Goal: Task Accomplishment & Management: Manage account settings

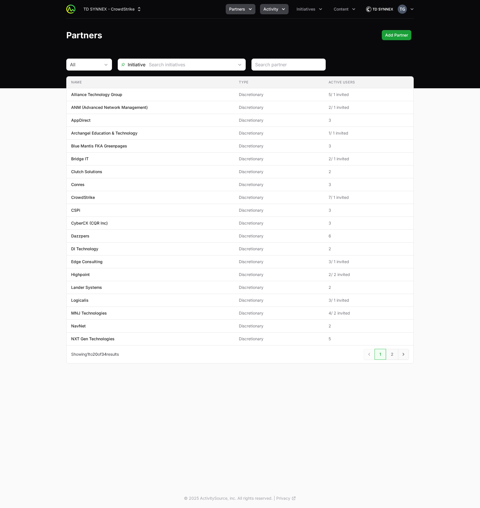
click at [273, 8] on span "Activity" at bounding box center [270, 9] width 15 height 6
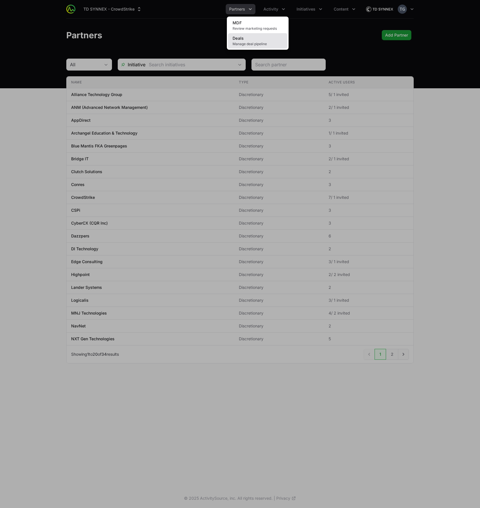
click at [261, 37] on link "Deals Manage deal pipeline" at bounding box center [257, 40] width 59 height 15
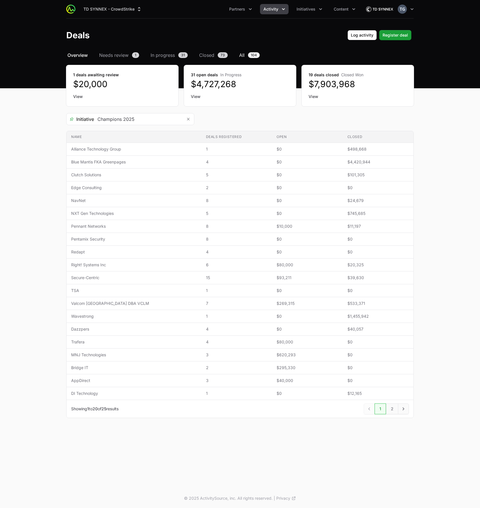
click at [241, 56] on span "All" at bounding box center [241, 55] width 5 height 7
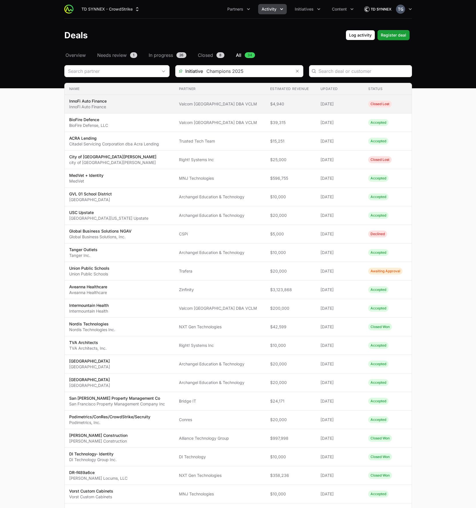
click at [149, 97] on td "Name InnoFi Auto Finance InnoFi Auto Finance" at bounding box center [120, 104] width 110 height 19
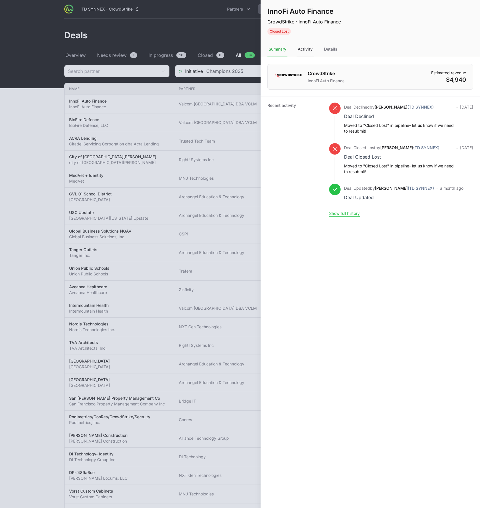
click at [297, 47] on div "Activity" at bounding box center [305, 49] width 17 height 15
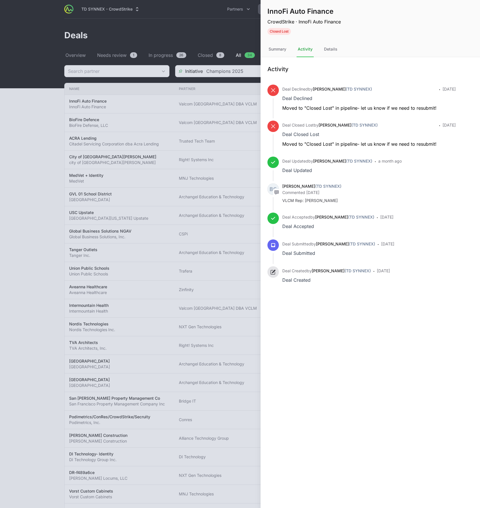
click at [186, 199] on div at bounding box center [240, 254] width 480 height 508
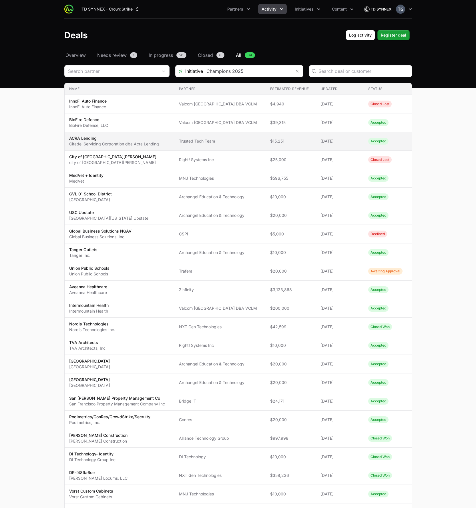
click at [209, 135] on td "Partner Trusted Tech Team" at bounding box center [219, 141] width 91 height 19
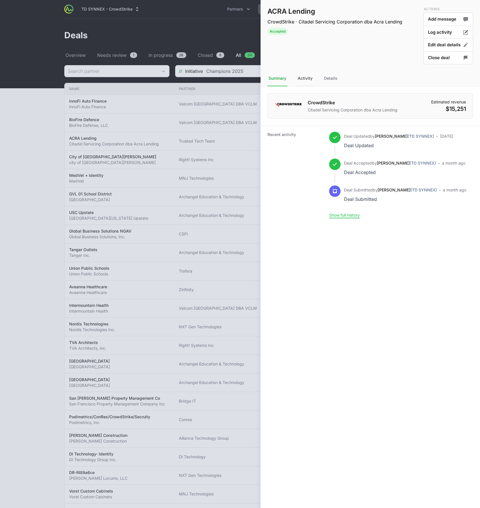
click at [308, 79] on div "Activity" at bounding box center [305, 78] width 17 height 15
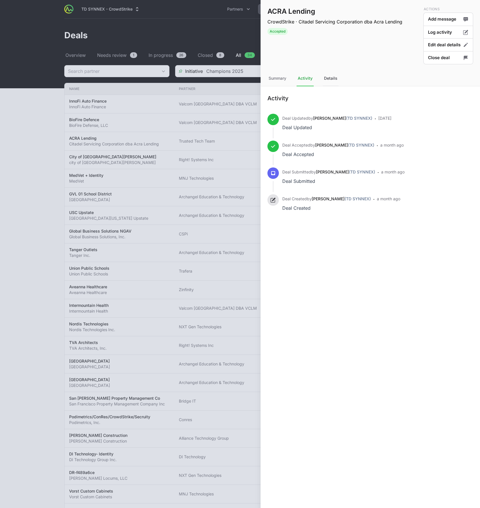
click at [337, 81] on div "Details" at bounding box center [331, 78] width 16 height 15
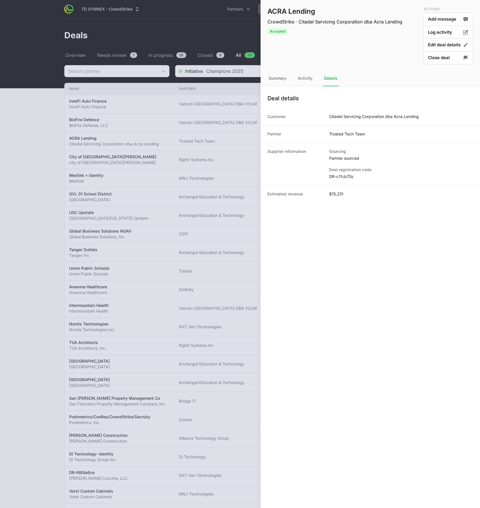
click at [201, 163] on div at bounding box center [240, 254] width 480 height 508
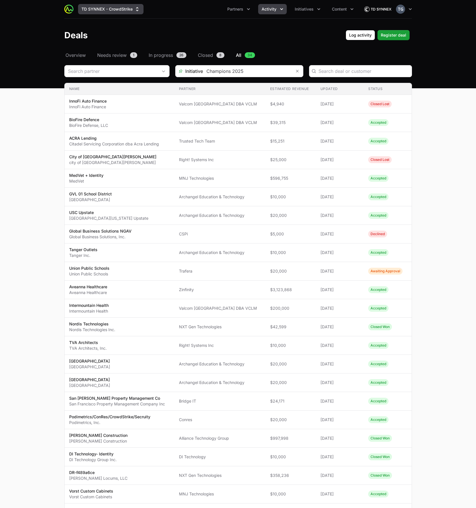
click at [116, 8] on button "TD SYNNEX - CrowdStrike" at bounding box center [110, 9] width 65 height 10
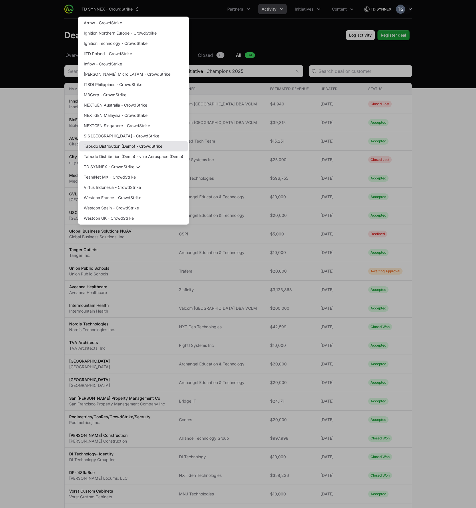
click at [122, 147] on link "Tabudo Distribution (Demo) - CrowdStrike" at bounding box center [133, 146] width 109 height 10
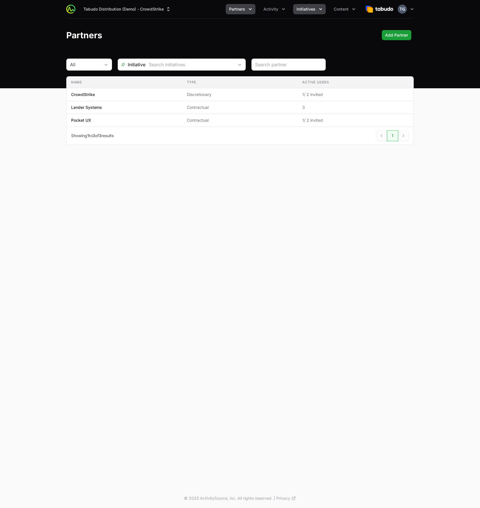
click at [303, 11] on span "Initiatives" at bounding box center [306, 9] width 19 height 6
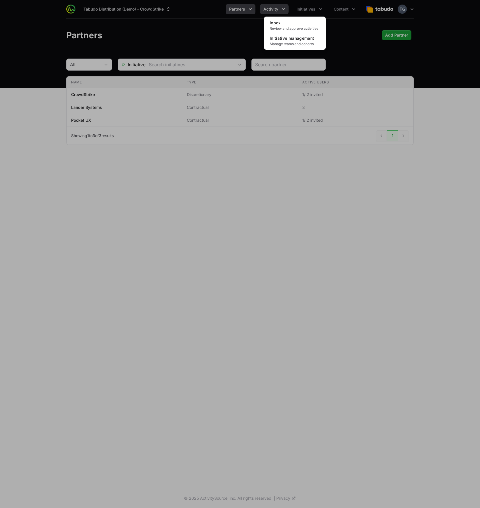
click at [276, 9] on div "Initiatives menu" at bounding box center [240, 254] width 480 height 508
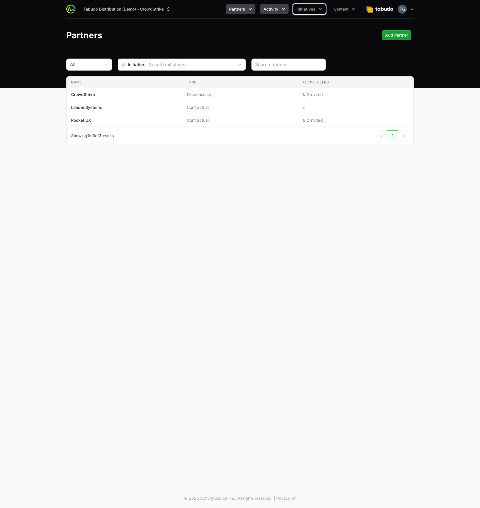
click at [283, 7] on icon "Activity menu" at bounding box center [284, 9] width 6 height 6
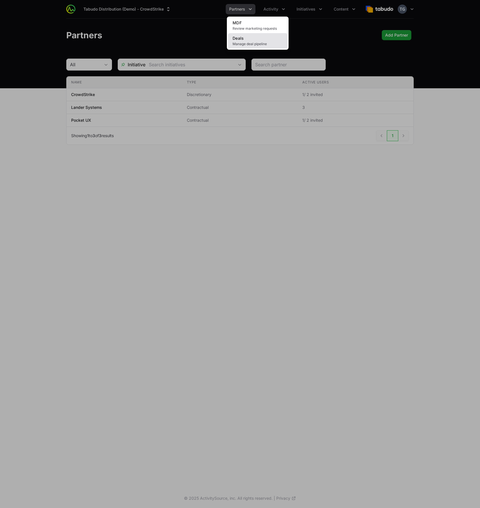
click at [275, 38] on link "Deals Manage deal pipeline" at bounding box center [257, 40] width 59 height 15
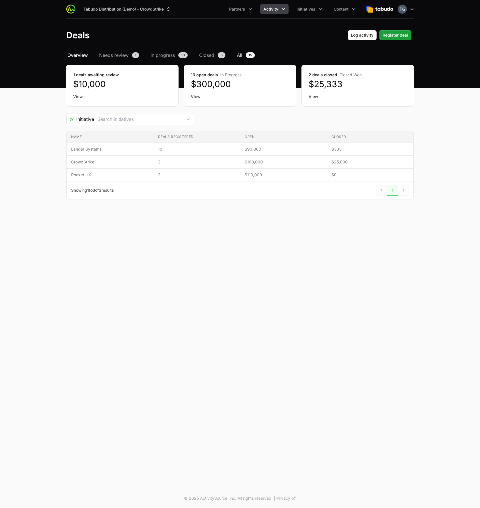
click at [247, 53] on span "15" at bounding box center [250, 55] width 9 height 6
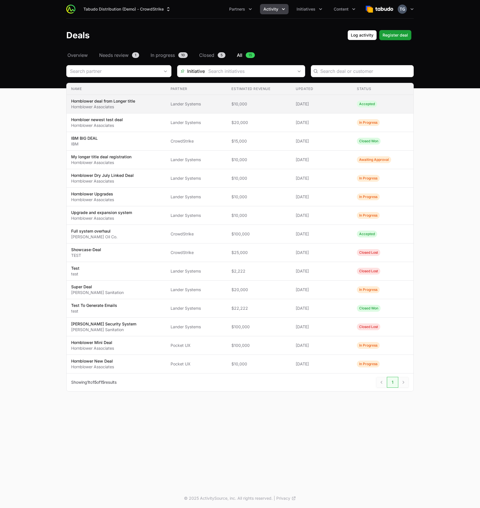
click at [217, 108] on td "Partner Lander Systems" at bounding box center [196, 104] width 61 height 19
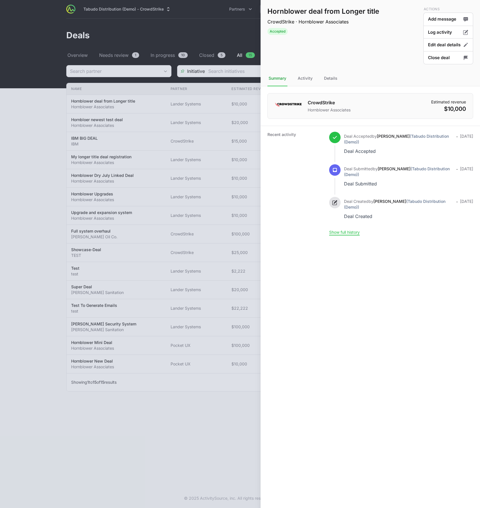
click at [157, 109] on div at bounding box center [240, 254] width 480 height 508
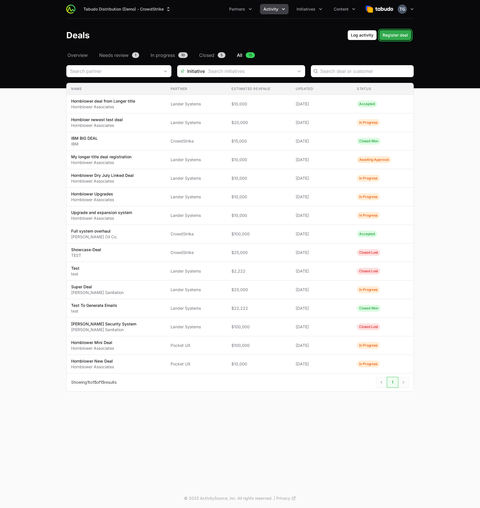
click at [390, 37] on span "Register deal" at bounding box center [395, 35] width 25 height 7
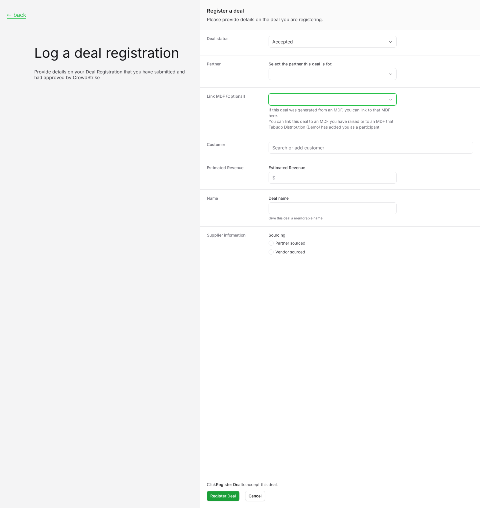
click at [391, 99] on icon "Open" at bounding box center [390, 100] width 5 height 2
click at [435, 97] on dd "No MDFs found If this deal was generated from an MDF, you can link to that MDF …" at bounding box center [371, 111] width 205 height 37
click at [393, 98] on div "Open" at bounding box center [390, 99] width 11 height 11
click at [438, 100] on dd "No MDFs found If this deal was generated from an MDF, you can link to that MDF …" at bounding box center [371, 111] width 205 height 37
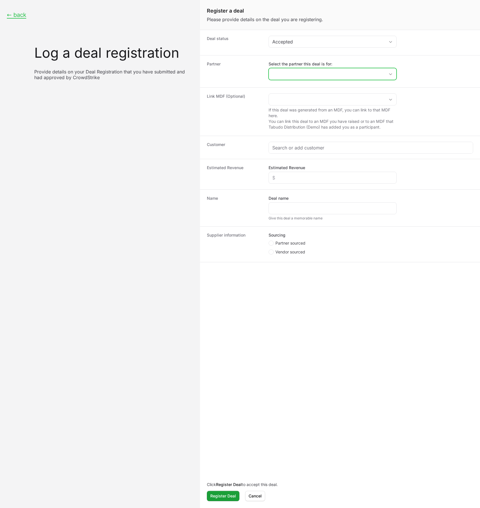
click at [362, 71] on input "Select the partner this deal is for:" at bounding box center [327, 73] width 116 height 11
click at [246, 72] on dt "Partner" at bounding box center [234, 71] width 55 height 21
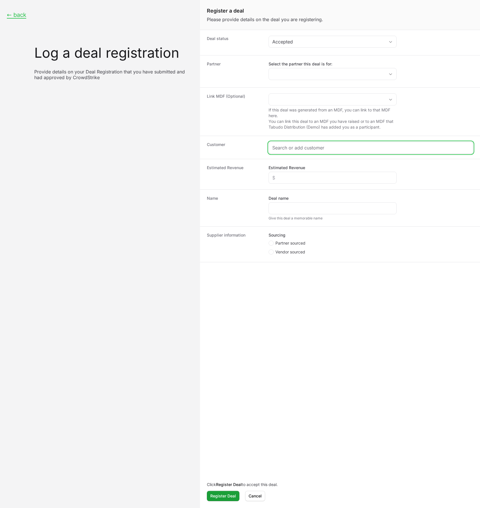
click at [315, 148] on input "Create activity form" at bounding box center [370, 147] width 197 height 7
click at [445, 115] on dd "If this deal was generated from an MDF, you can link to that MDF here. You can …" at bounding box center [371, 111] width 205 height 37
click at [260, 499] on span "Cancel" at bounding box center [255, 496] width 13 height 7
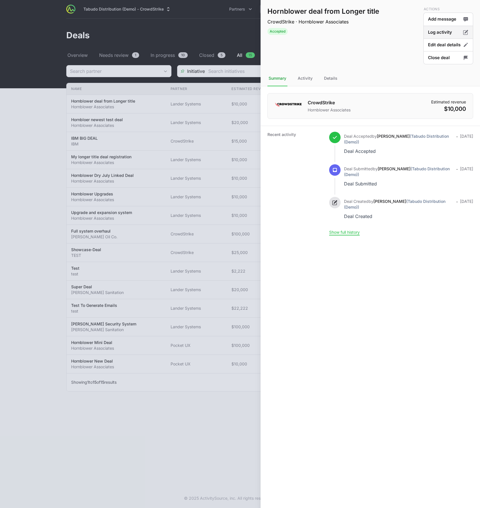
click at [438, 32] on button "Log activity" at bounding box center [448, 32] width 50 height 13
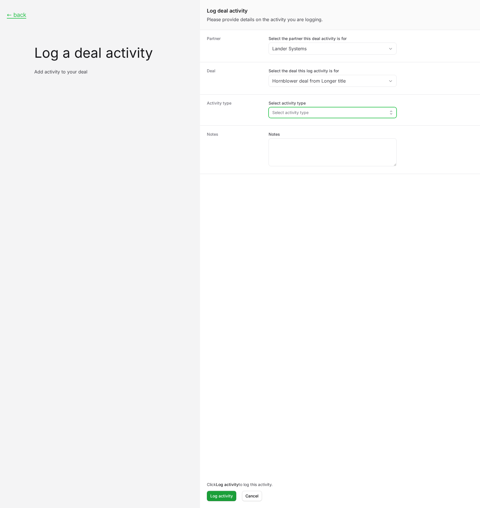
click at [302, 113] on span "Select activity type" at bounding box center [290, 113] width 36 height 6
click at [323, 145] on span "General Update" at bounding box center [335, 146] width 114 height 6
click at [310, 116] on button "General Update" at bounding box center [332, 112] width 127 height 10
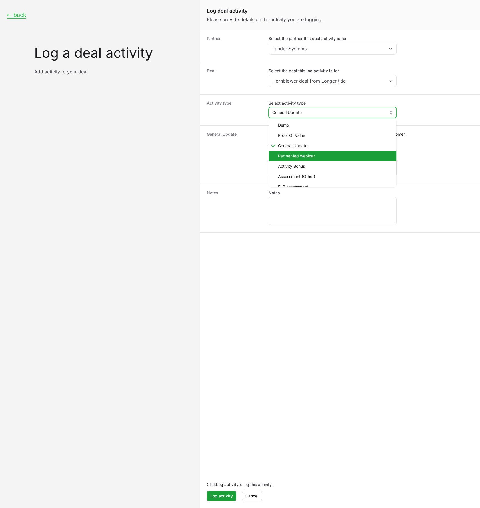
click at [309, 159] on li "Partner-led webinar" at bounding box center [332, 156] width 127 height 10
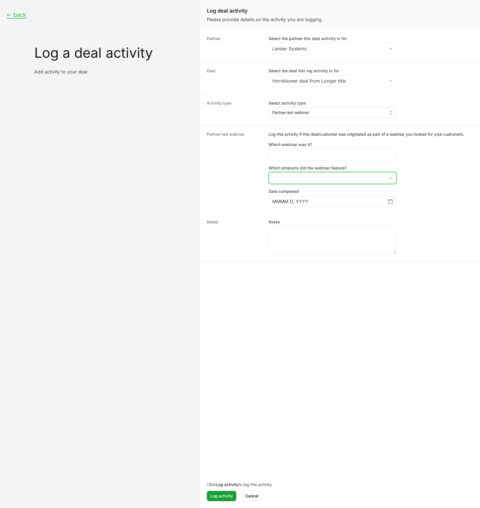
click at [278, 177] on button "placeholder" at bounding box center [332, 177] width 127 height 11
drag, startPoint x: 289, startPoint y: 199, endPoint x: 289, endPoint y: 219, distance: 19.1
click at [289, 199] on li "Cloud" at bounding box center [332, 201] width 127 height 10
click at [290, 221] on li "NG-SIEM" at bounding box center [332, 222] width 127 height 10
click at [244, 192] on dt "Partner-led webinar" at bounding box center [234, 169] width 55 height 76
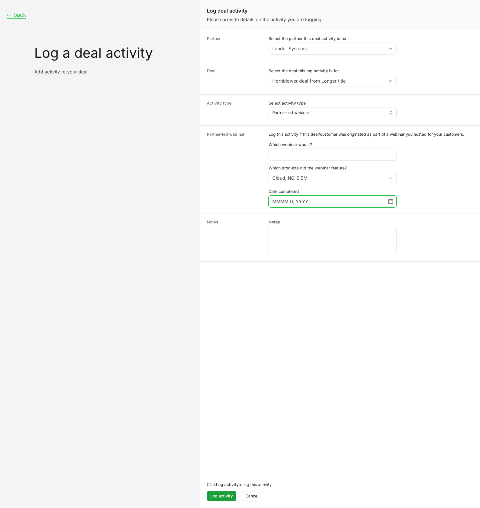
click at [389, 198] on span "Choose date" at bounding box center [390, 201] width 5 height 7
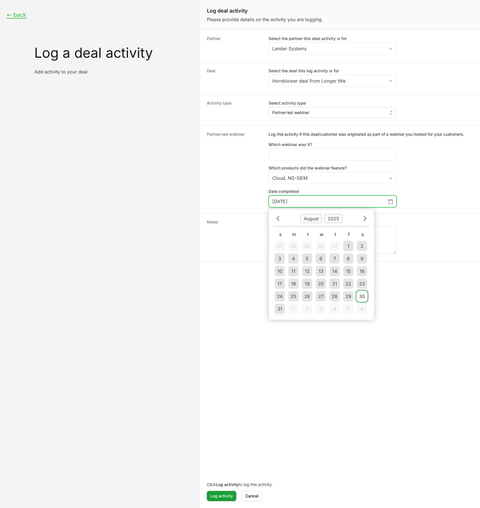
click at [363, 297] on div "30" at bounding box center [362, 296] width 6 height 7
type input "[DATE]"
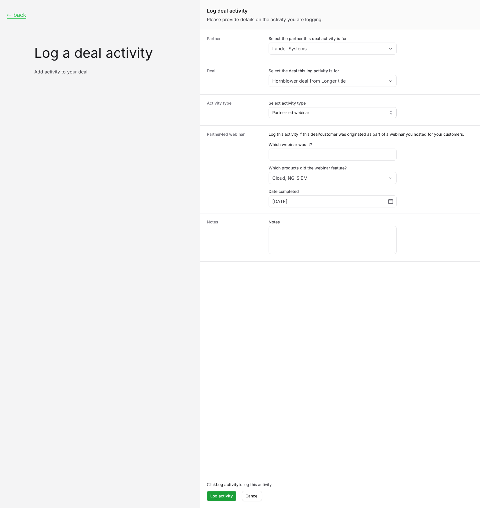
click at [255, 181] on dt "Partner-led webinar" at bounding box center [234, 169] width 55 height 76
click at [356, 80] on input "Select the deal this log activity is for" at bounding box center [323, 80] width 109 height 11
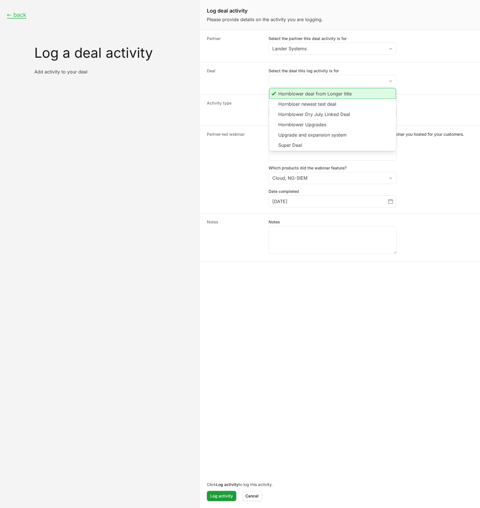
type input "Hornblower deal from Longer title"
click at [418, 78] on dd "Select the deal this log activity is for Hornblower deal from Longer title Horn…" at bounding box center [371, 78] width 205 height 21
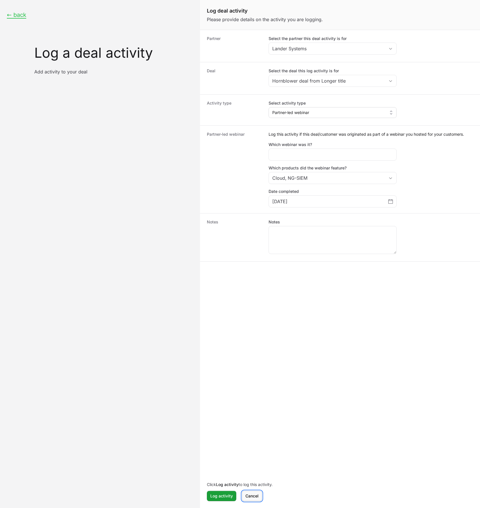
click at [252, 496] on span "Cancel" at bounding box center [251, 496] width 13 height 7
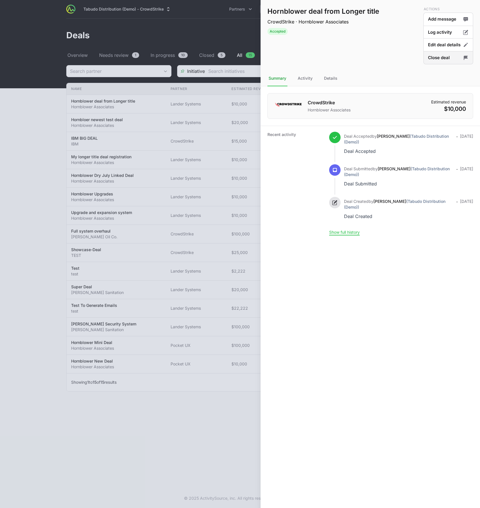
click at [438, 59] on button "Close deal" at bounding box center [448, 57] width 50 height 13
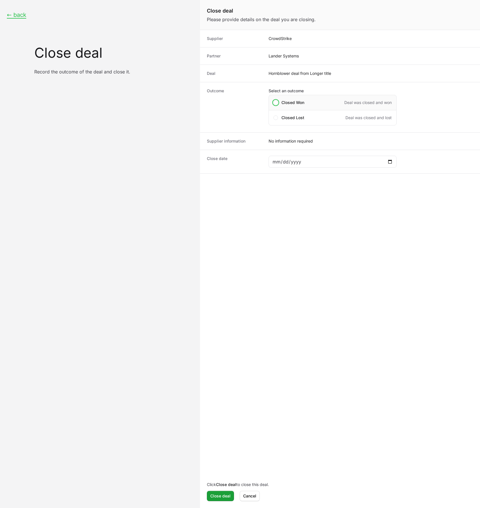
click at [277, 105] on div "Closed Won Deal was closed and won" at bounding box center [333, 102] width 128 height 15
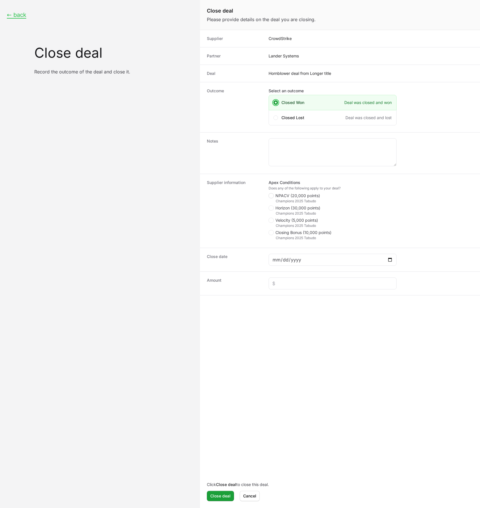
click at [271, 195] on polygon "Close deal form" at bounding box center [271, 196] width 3 height 3
click at [269, 194] on input "NPACV (20,000 points)" at bounding box center [269, 193] width 1 height 1
checkbox input "true"
click at [271, 205] on span "Close deal form" at bounding box center [271, 207] width 5 height 5
click at [269, 205] on input "Horizon (30,000 points)" at bounding box center [269, 205] width 1 height 1
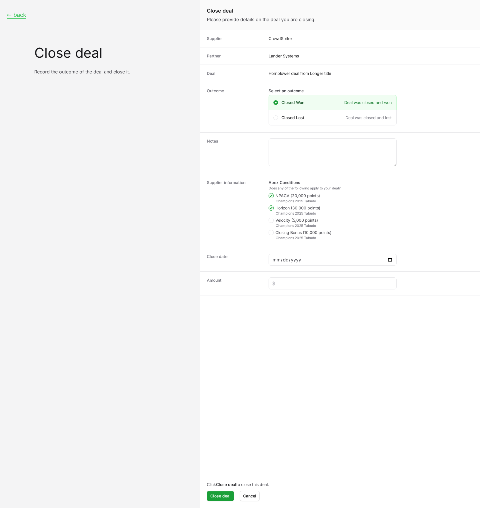
drag, startPoint x: 271, startPoint y: 208, endPoint x: 271, endPoint y: 196, distance: 12.0
click at [271, 208] on icon "Close deal form" at bounding box center [271, 208] width 3 height 5
click at [269, 206] on input "Horizon (30,000 points)" at bounding box center [269, 205] width 1 height 1
checkbox input "false"
click at [271, 193] on fieldset "Apex Conditions Does any of the following apply to your deal? NPACV (20,000 poi…" at bounding box center [333, 211] width 128 height 62
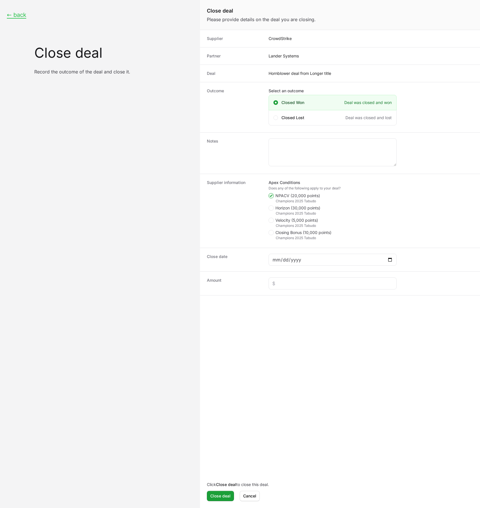
click at [271, 195] on polygon "Close deal form" at bounding box center [271, 196] width 3 height 3
click at [269, 194] on input "NPACV (20,000 points)" at bounding box center [269, 193] width 1 height 1
checkbox input "false"
click at [271, 220] on icon "Close deal form" at bounding box center [271, 220] width 3 height 5
click at [269, 218] on input "Velocity (5,000 points)" at bounding box center [269, 218] width 1 height 1
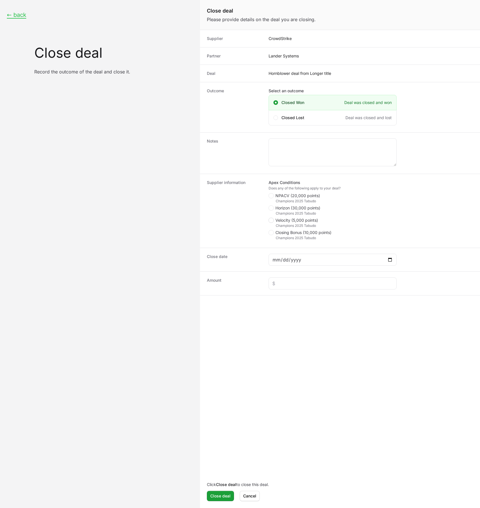
checkbox input "true"
click at [272, 233] on polygon "Close deal form" at bounding box center [271, 232] width 3 height 3
click at [269, 231] on input "Closing Bonus (10,000 points)" at bounding box center [269, 230] width 1 height 1
click at [271, 234] on icon "Close deal form" at bounding box center [271, 232] width 3 height 5
click at [269, 231] on input "Closing Bonus (10,000 points)" at bounding box center [269, 230] width 1 height 1
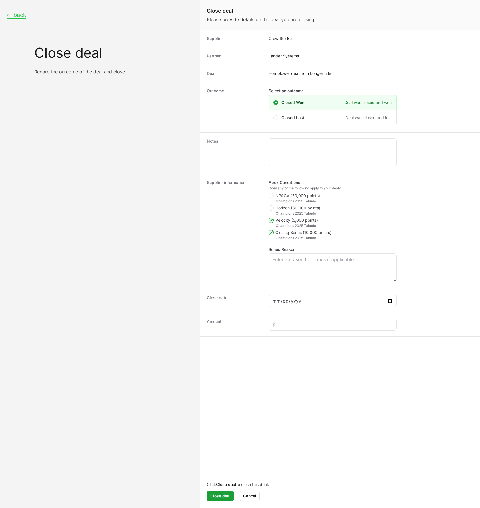
checkbox input "false"
click at [271, 219] on icon "Close deal form" at bounding box center [271, 220] width 3 height 5
click at [269, 218] on input "Velocity (5,000 points)" at bounding box center [269, 218] width 1 height 1
checkbox input "false"
click at [272, 234] on icon "Close deal form" at bounding box center [271, 232] width 3 height 5
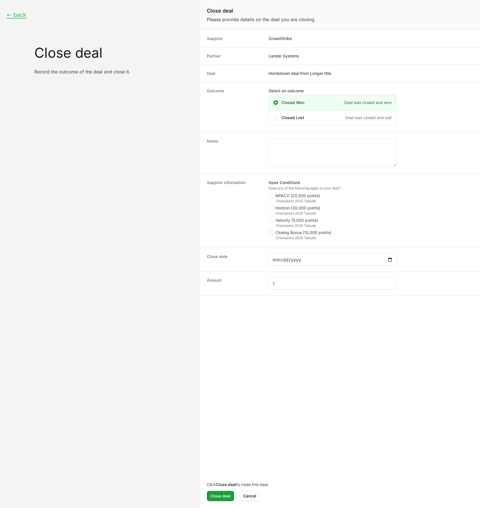
click at [269, 231] on input "Closing Bonus (10,000 points)" at bounding box center [269, 230] width 1 height 1
checkbox input "true"
click at [271, 216] on ul "NPACV (20,000 points) Champions 2025 Tabudo Horizon (30,000 points) Champions 2…" at bounding box center [333, 216] width 128 height 47
click at [272, 221] on icon "Close deal form" at bounding box center [271, 220] width 3 height 5
click at [269, 218] on input "Velocity (5,000 points)" at bounding box center [269, 218] width 1 height 1
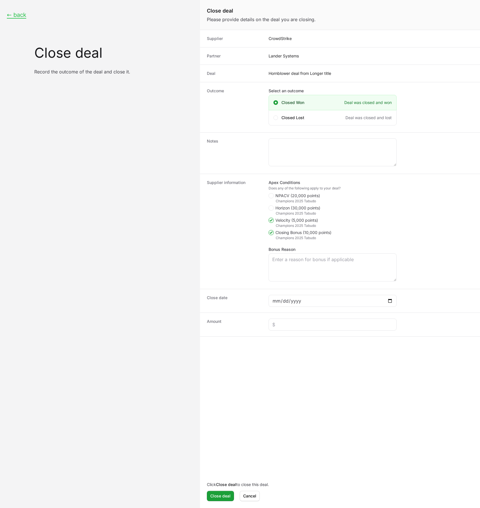
click at [272, 221] on icon "Close deal form" at bounding box center [271, 220] width 3 height 5
click at [269, 218] on input "Velocity (5,000 points)" at bounding box center [269, 218] width 1 height 1
checkbox input "false"
click at [273, 234] on span "Close deal form" at bounding box center [271, 232] width 5 height 5
click at [269, 231] on input "Closing Bonus (10,000 points)" at bounding box center [269, 230] width 1 height 1
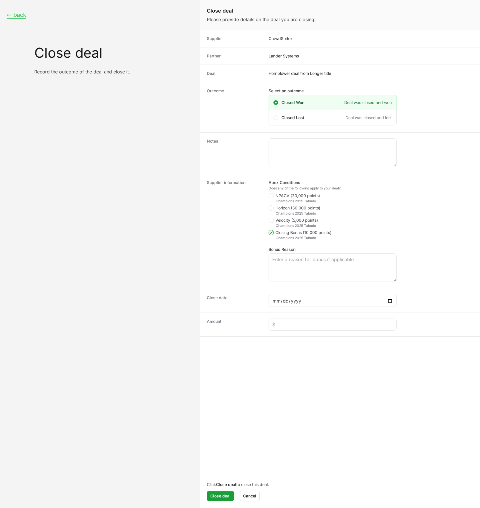
checkbox input "false"
click at [274, 219] on span "Close deal form" at bounding box center [272, 220] width 7 height 5
click at [269, 218] on input "Velocity (5,000 points)" at bounding box center [269, 218] width 1 height 1
checkbox input "true"
drag, startPoint x: 272, startPoint y: 208, endPoint x: 271, endPoint y: 202, distance: 5.8
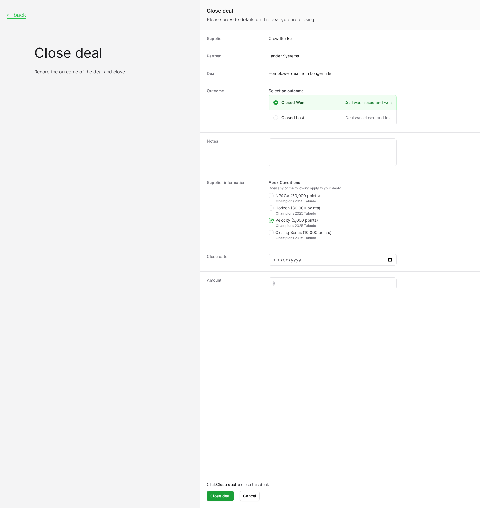
click at [272, 208] on polygon "Close deal form" at bounding box center [271, 208] width 3 height 3
click at [269, 206] on input "Horizon (30,000 points)" at bounding box center [269, 205] width 1 height 1
checkbox input "true"
click at [270, 197] on icon "Close deal form" at bounding box center [271, 195] width 3 height 5
click at [269, 194] on input "NPACV (20,000 points)" at bounding box center [269, 193] width 1 height 1
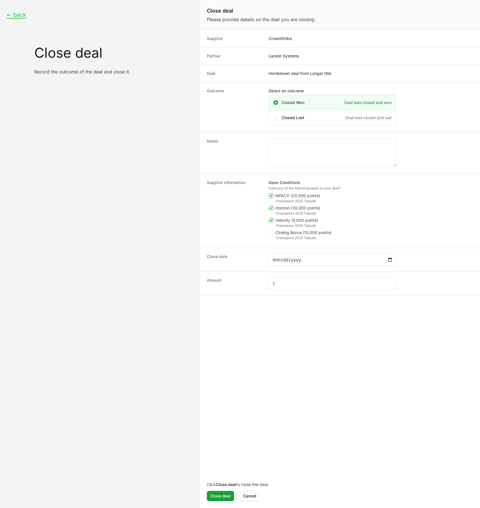
click at [271, 197] on icon "Close deal form" at bounding box center [271, 195] width 3 height 5
click at [269, 194] on input "NPACV (20,000 points)" at bounding box center [269, 193] width 1 height 1
checkbox input "false"
drag, startPoint x: 271, startPoint y: 209, endPoint x: 271, endPoint y: 211, distance: 2.9
click at [271, 209] on icon "Close deal form" at bounding box center [271, 208] width 3 height 5
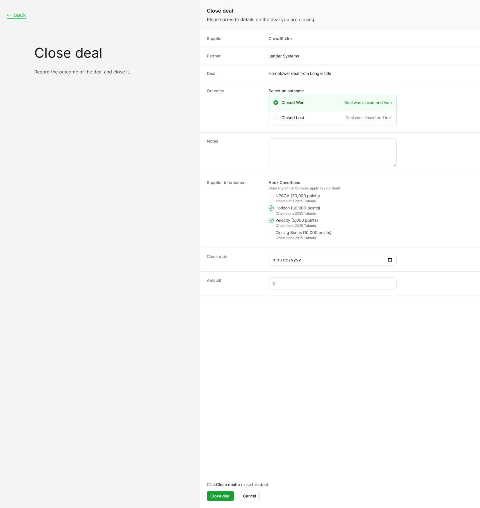
click at [269, 206] on input "Horizon (30,000 points)" at bounding box center [269, 205] width 1 height 1
checkbox input "false"
click at [271, 220] on icon "Close deal form" at bounding box center [271, 220] width 3 height 5
click at [269, 218] on input "Velocity (5,000 points)" at bounding box center [269, 218] width 1 height 1
checkbox input "false"
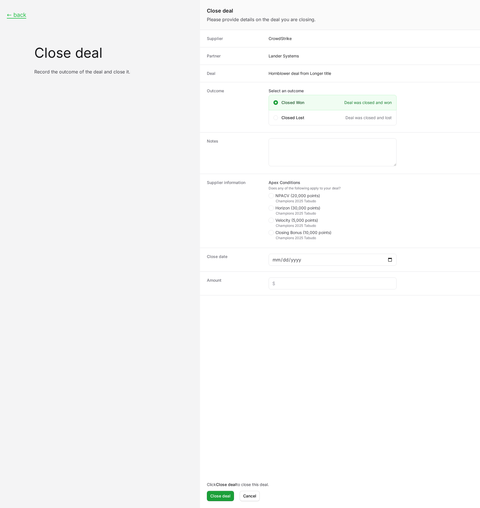
click at [272, 236] on li "Closing Bonus (10,000 points) Champions 2025 Tabudo" at bounding box center [333, 235] width 128 height 11
click at [272, 235] on icon "Close deal form" at bounding box center [271, 232] width 3 height 5
click at [269, 231] on input "Closing Bonus (10,000 points)" at bounding box center [269, 230] width 1 height 1
drag, startPoint x: 271, startPoint y: 233, endPoint x: 245, endPoint y: 234, distance: 26.0
click at [271, 233] on icon "Close deal form" at bounding box center [271, 232] width 3 height 5
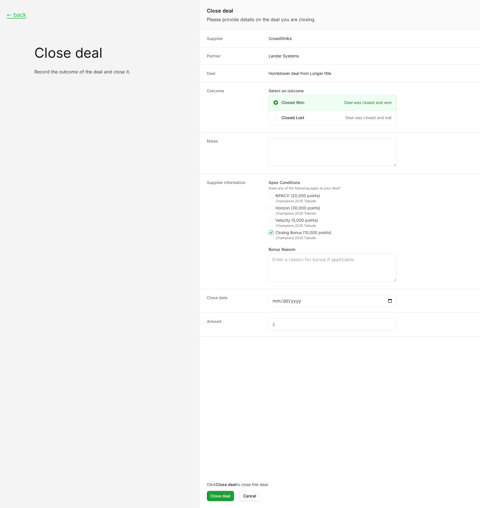
click at [269, 231] on input "Closing Bonus (10,000 points)" at bounding box center [269, 230] width 1 height 1
checkbox input "false"
click at [246, 499] on span "Cancel" at bounding box center [249, 496] width 13 height 7
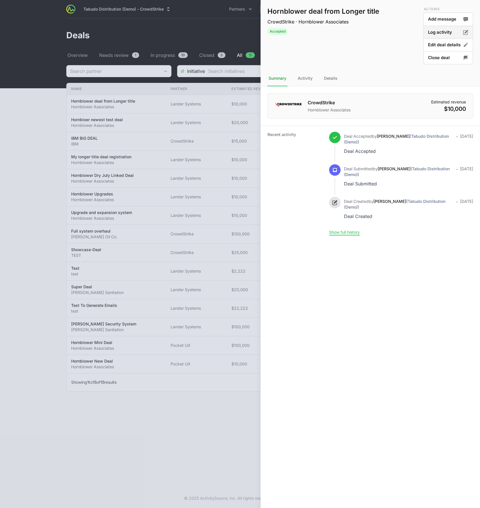
click at [449, 35] on button "Log activity" at bounding box center [448, 32] width 50 height 13
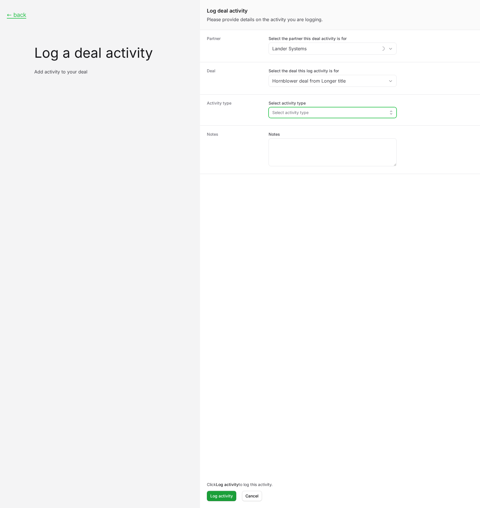
click at [296, 109] on button "Select activity type" at bounding box center [332, 112] width 127 height 10
click at [301, 134] on span "Proof Of Value" at bounding box center [335, 136] width 114 height 6
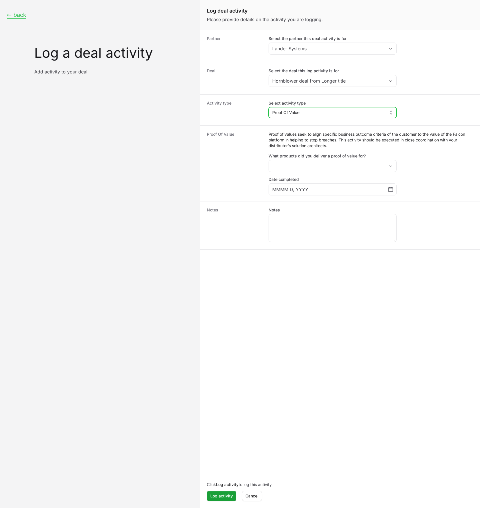
click at [307, 110] on button "Proof Of Value" at bounding box center [332, 112] width 127 height 10
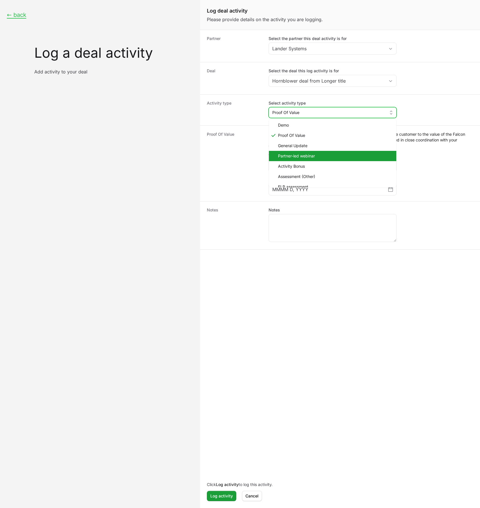
click at [305, 157] on span "Partner-led webinar" at bounding box center [335, 156] width 114 height 6
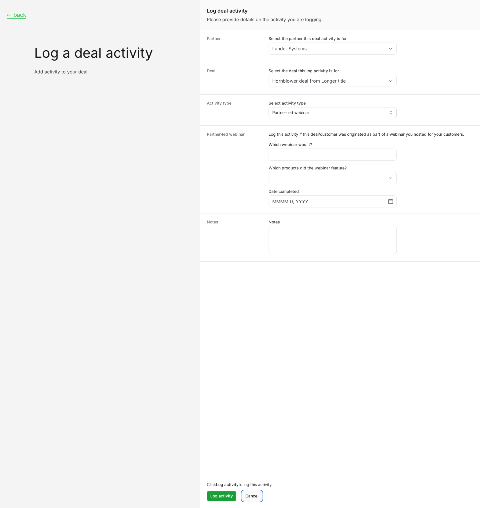
click at [255, 495] on span "Cancel" at bounding box center [251, 496] width 13 height 7
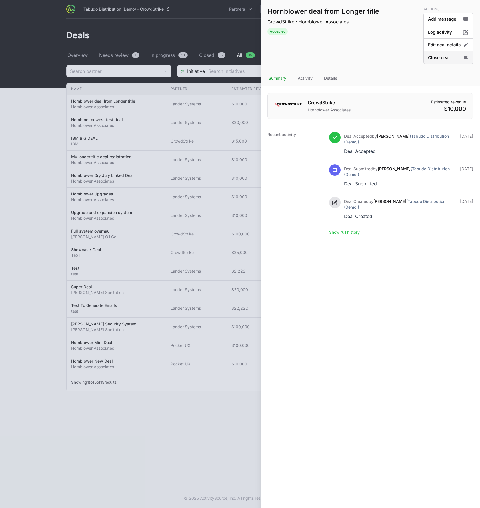
click at [445, 60] on button "Close deal" at bounding box center [448, 57] width 50 height 13
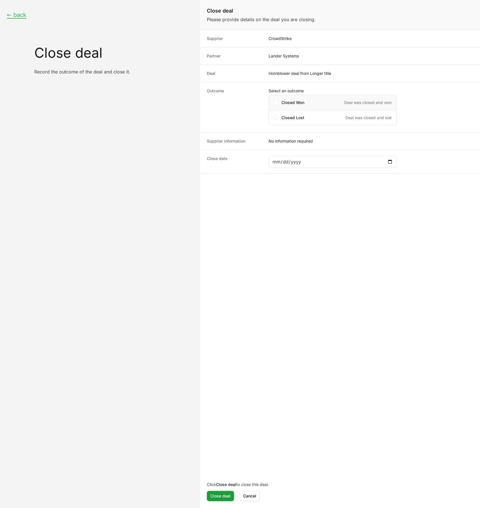
click at [276, 105] on div "Closed Won Deal was closed and won" at bounding box center [333, 102] width 128 height 15
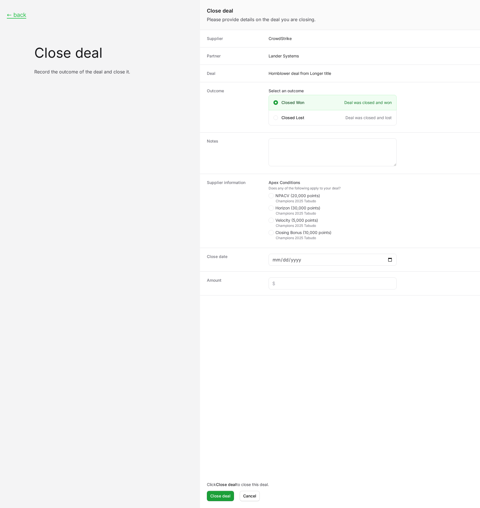
click at [147, 149] on div "← back Close deal Record the outcome of the deal and close it." at bounding box center [100, 254] width 200 height 508
click at [21, 17] on button "← back" at bounding box center [16, 14] width 19 height 7
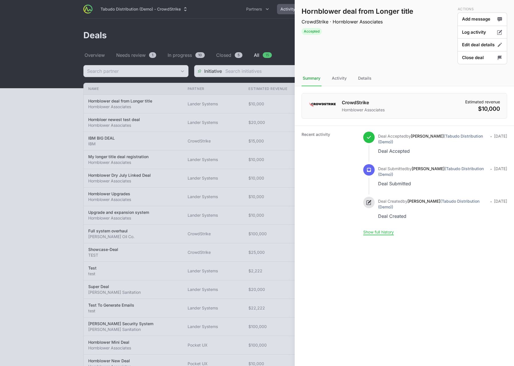
click at [185, 23] on div at bounding box center [257, 183] width 514 height 366
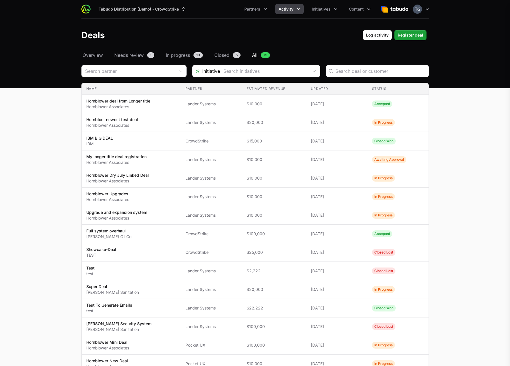
click at [167, 11] on div "Hornblower deal from Longer title CrowdStrike · Hornblower Associates Accepted …" at bounding box center [255, 183] width 510 height 366
click at [167, 8] on button "Tabudo Distribution (Demo) - CrowdStrike" at bounding box center [142, 9] width 95 height 10
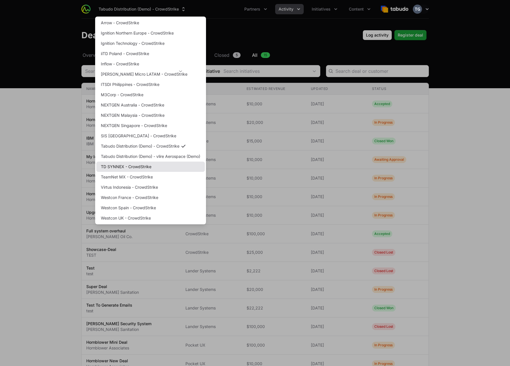
click at [147, 169] on link "TD SYNNEX - CrowdStrike" at bounding box center [150, 167] width 109 height 10
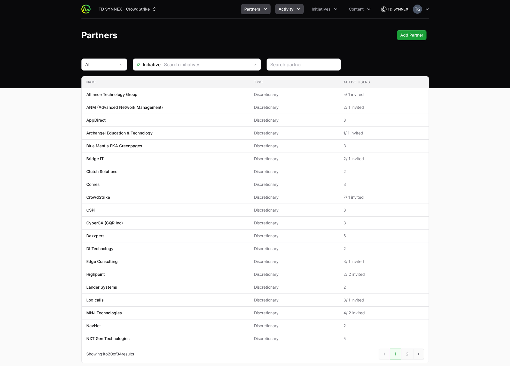
click at [296, 12] on button "Activity" at bounding box center [289, 9] width 29 height 10
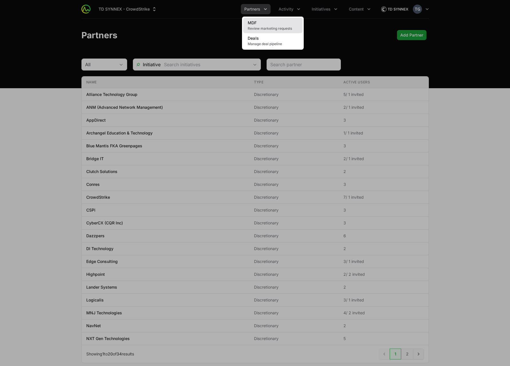
click at [280, 23] on link "MDF Review marketing requests" at bounding box center [272, 25] width 59 height 15
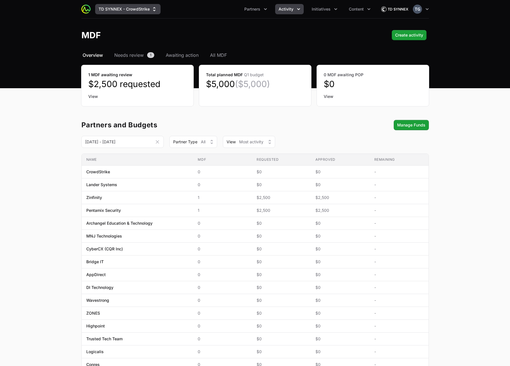
click at [138, 7] on button "TD SYNNEX - CrowdStrike" at bounding box center [127, 9] width 65 height 10
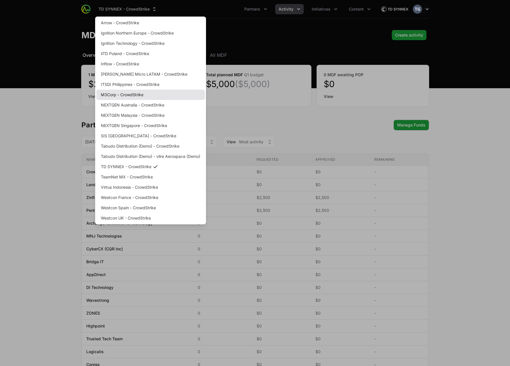
click at [146, 92] on link "M3Corp - CrowdStrike" at bounding box center [150, 95] width 109 height 10
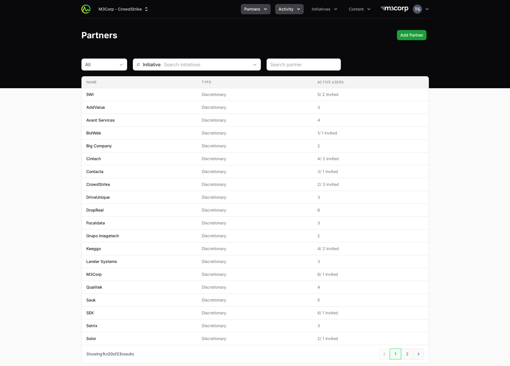
click at [292, 7] on span "Activity" at bounding box center [286, 9] width 15 height 6
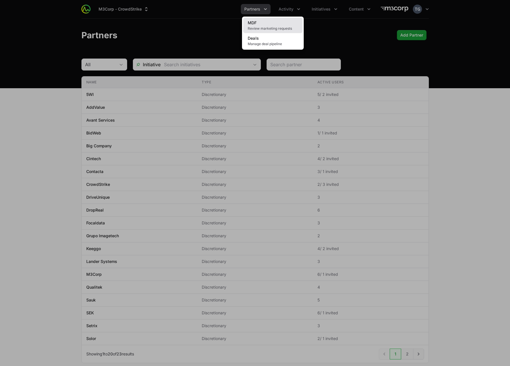
click at [262, 28] on span "Review marketing requests" at bounding box center [273, 28] width 50 height 5
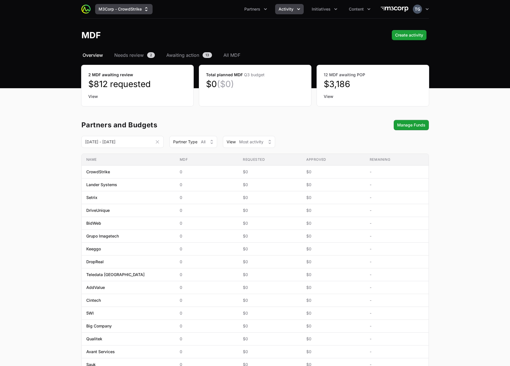
click at [118, 8] on button "M3Corp - CrowdStrike" at bounding box center [123, 9] width 57 height 10
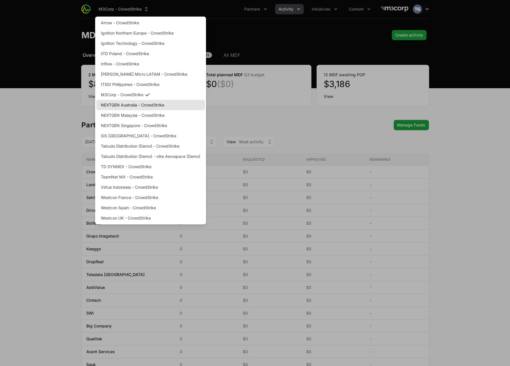
click at [147, 107] on link "NEXTGEN Australia - CrowdStrike" at bounding box center [150, 105] width 109 height 10
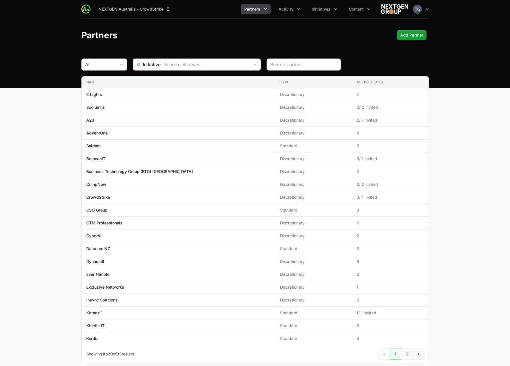
click at [279, 15] on div "NEXTGEN Australia - CrowdStrike Partners Activity Initiatives Content Open user…" at bounding box center [254, 9] width 347 height 18
click at [280, 12] on button "Activity" at bounding box center [289, 9] width 29 height 10
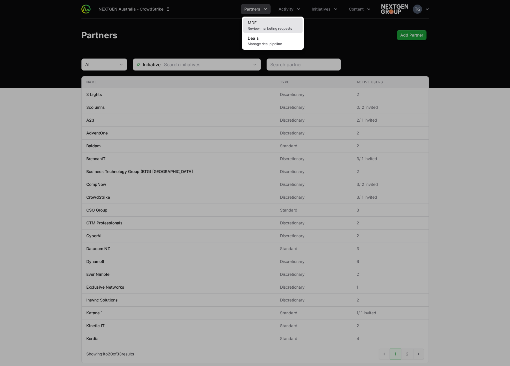
click at [267, 25] on link "MDF Review marketing requests" at bounding box center [272, 25] width 59 height 15
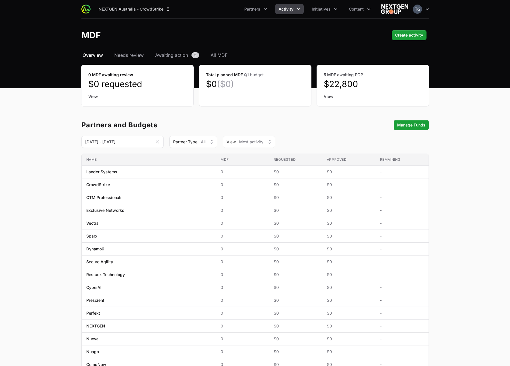
click at [281, 9] on span "Activity" at bounding box center [286, 9] width 15 height 6
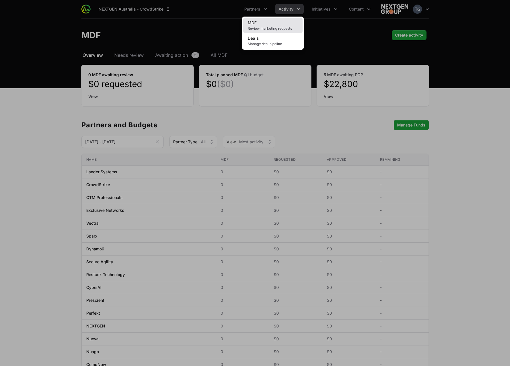
click at [279, 22] on link "MDF Review marketing requests" at bounding box center [272, 25] width 59 height 15
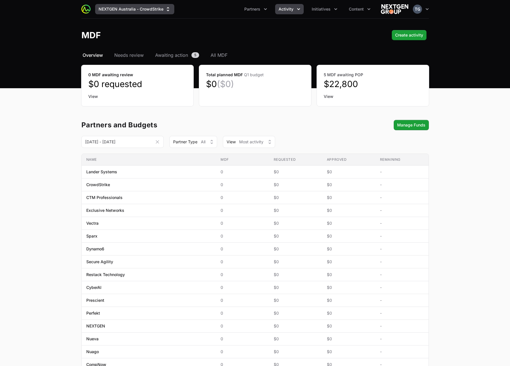
click at [152, 9] on button "NEXTGEN Australia - CrowdStrike" at bounding box center [134, 9] width 79 height 10
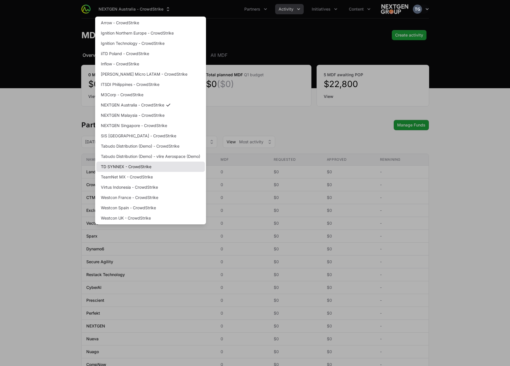
click at [126, 170] on link "TD SYNNEX - CrowdStrike" at bounding box center [150, 167] width 109 height 10
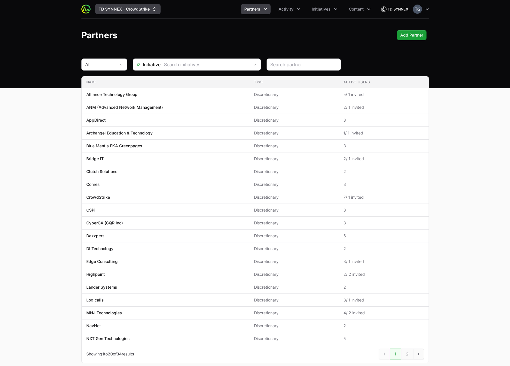
click at [150, 9] on button "TD SYNNEX - CrowdStrike" at bounding box center [127, 9] width 65 height 10
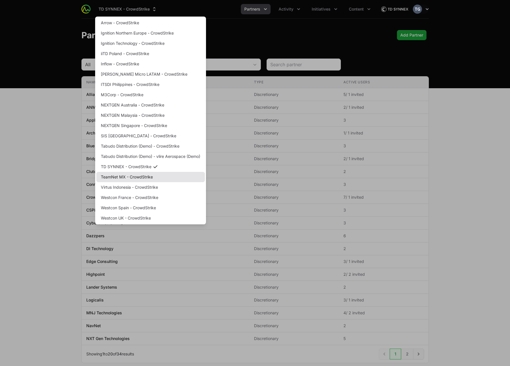
click at [161, 177] on link "TeamNet MX - CrowdStrike" at bounding box center [150, 177] width 109 height 10
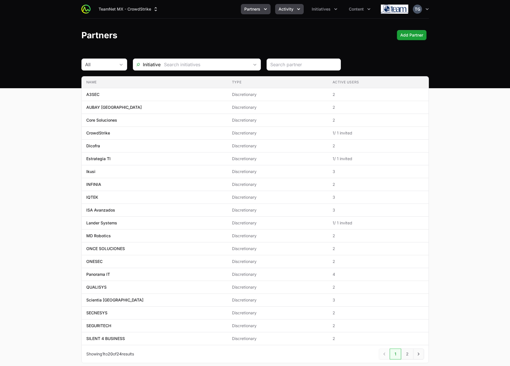
click at [283, 11] on span "Activity" at bounding box center [286, 9] width 15 height 6
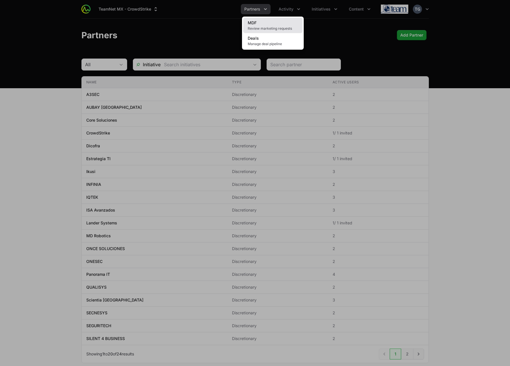
click at [277, 31] on span "Review marketing requests" at bounding box center [273, 28] width 50 height 5
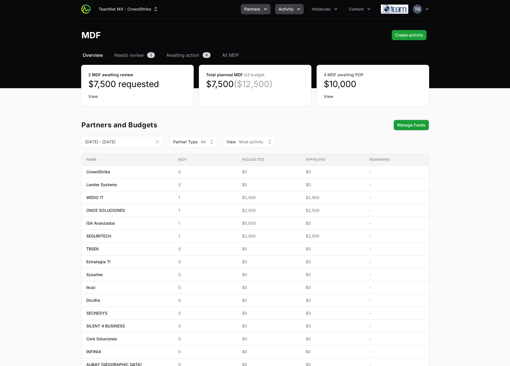
click at [251, 7] on span "Partners" at bounding box center [252, 9] width 16 height 6
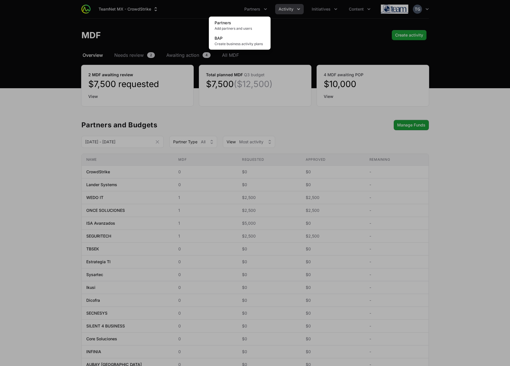
drag, startPoint x: 251, startPoint y: 7, endPoint x: 223, endPoint y: 5, distance: 28.3
click at [251, 7] on div "Partners menu" at bounding box center [255, 183] width 510 height 366
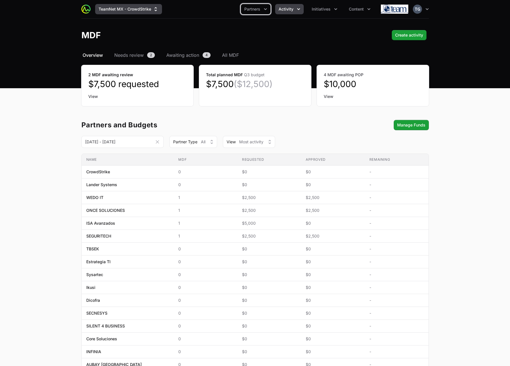
click at [153, 7] on icon "Supplier switch menu" at bounding box center [156, 9] width 6 height 6
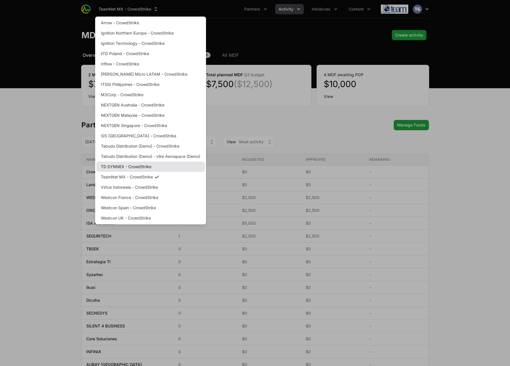
click at [153, 167] on link "TD SYNNEX - CrowdStrike" at bounding box center [150, 167] width 109 height 10
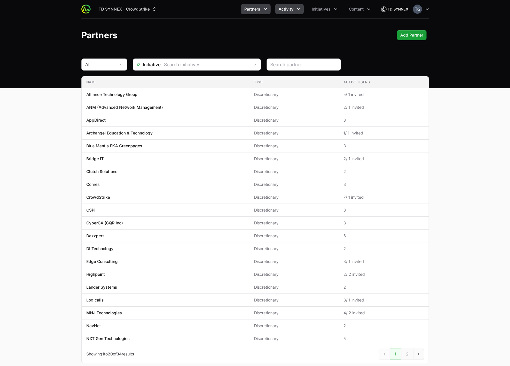
click at [281, 9] on span "Activity" at bounding box center [286, 9] width 15 height 6
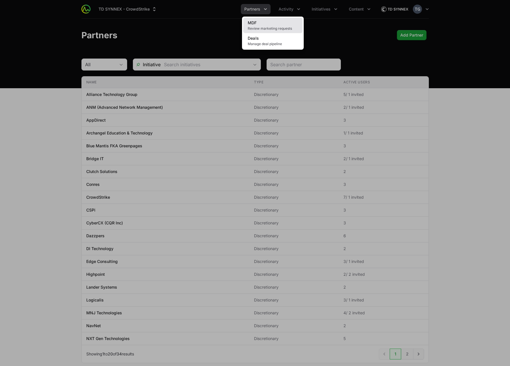
click at [274, 23] on link "MDF Review marketing requests" at bounding box center [272, 25] width 59 height 15
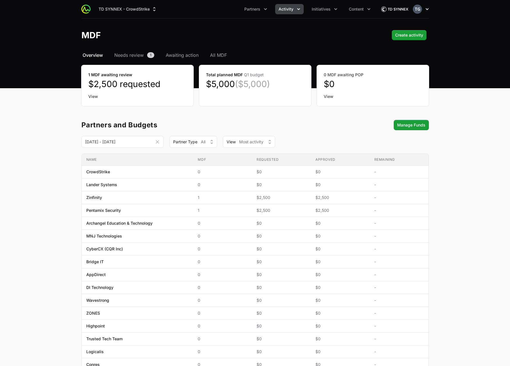
click at [426, 7] on icon "button" at bounding box center [427, 9] width 6 height 6
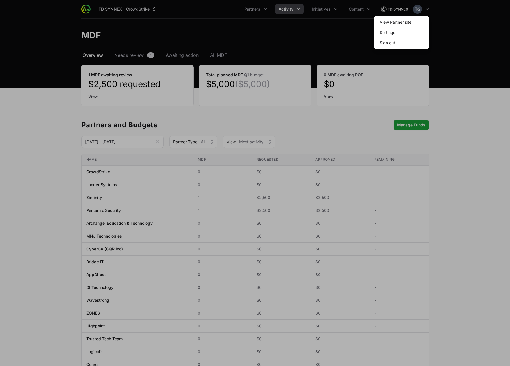
click at [456, 20] on div at bounding box center [255, 183] width 510 height 366
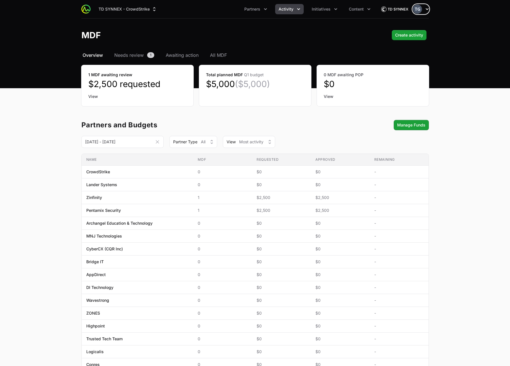
click at [427, 9] on icon "button" at bounding box center [427, 9] width 3 height 2
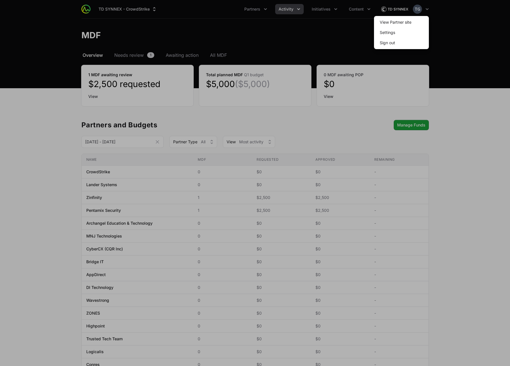
click at [402, 47] on span "Sign out" at bounding box center [401, 43] width 55 height 10
click at [403, 45] on span "Sign out" at bounding box center [401, 43] width 55 height 10
click at [398, 42] on button "Sign out" at bounding box center [387, 43] width 25 height 10
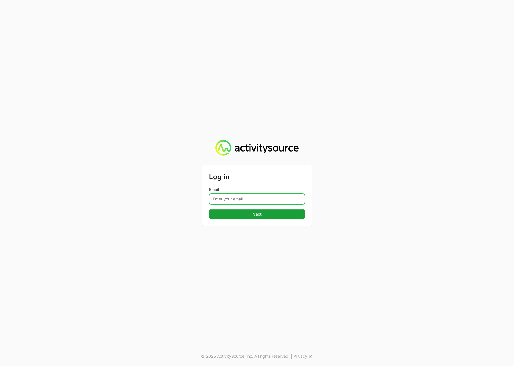
click at [283, 195] on input "Email" at bounding box center [257, 199] width 96 height 11
type input "[PERSON_NAME][EMAIL_ADDRESS][DOMAIN_NAME]"
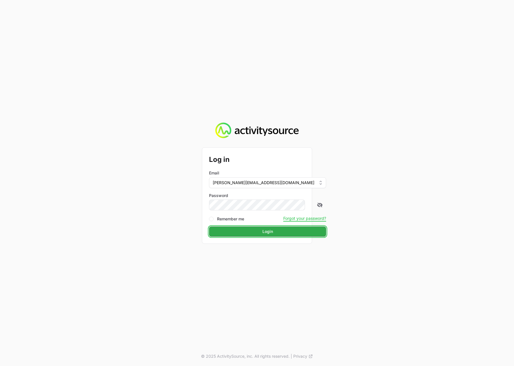
click at [268, 233] on button "Login" at bounding box center [267, 232] width 117 height 10
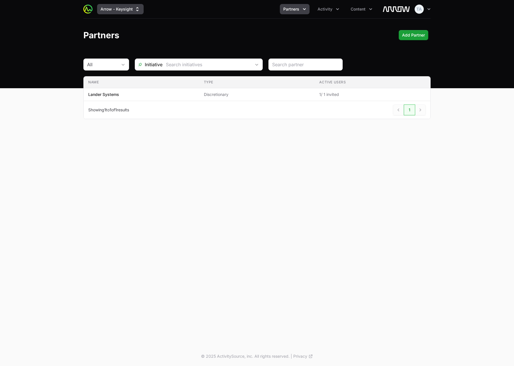
click at [116, 13] on button "Arrow - Keysight" at bounding box center [120, 9] width 47 height 10
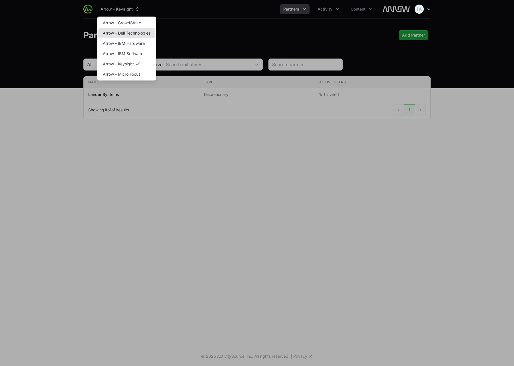
click at [121, 36] on link "Arrow - Dell Technologies" at bounding box center [126, 33] width 57 height 10
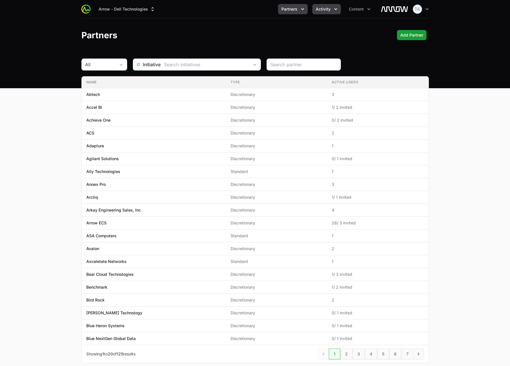
click at [331, 9] on button "Activity" at bounding box center [326, 9] width 29 height 10
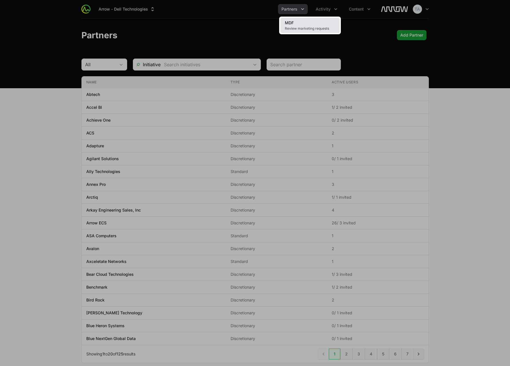
click at [315, 23] on link "MDF Review marketing requests" at bounding box center [309, 25] width 59 height 15
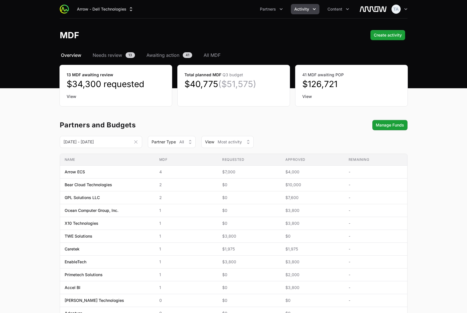
click at [33, 11] on nav "Arrow - Dell Technologies Partners Activity Content Open user menu Open main me…" at bounding box center [233, 9] width 467 height 19
click at [9, 182] on main "Select a tab Overview Needs review Awaiting action All MDF Overview Needs revie…" at bounding box center [233, 285] width 467 height 467
click at [442, 272] on main "Select a tab Overview Needs review Awaiting action All MDF Overview Needs revie…" at bounding box center [233, 285] width 467 height 467
click at [332, 39] on div "MDF Create activity" at bounding box center [233, 35] width 347 height 10
click at [320, 34] on div "MDF Create activity" at bounding box center [233, 35] width 347 height 10
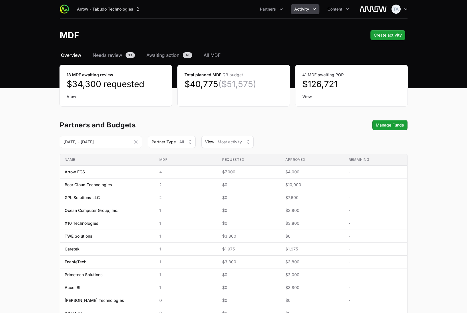
click at [319, 4] on div "Arrow - Tabudo Technologies Partners Activity Content Open user menu Open main …" at bounding box center [233, 9] width 347 height 18
click at [315, 7] on icon "Activity menu" at bounding box center [314, 9] width 6 height 6
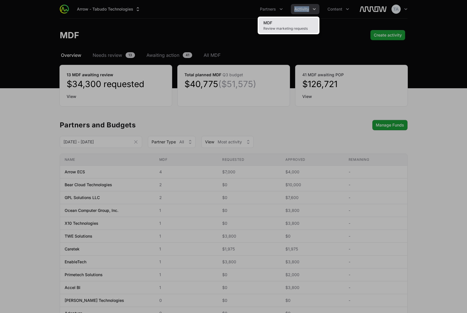
click at [296, 22] on link "MDF Review marketing requests" at bounding box center [288, 25] width 59 height 15
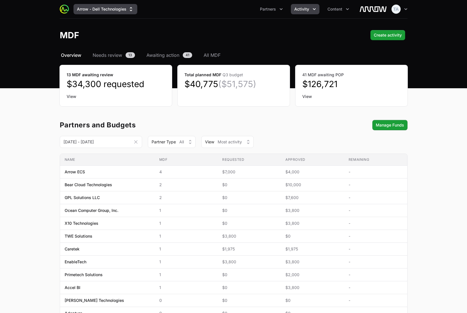
click at [90, 12] on button "Arrow - Dell Technologies" at bounding box center [105, 9] width 64 height 10
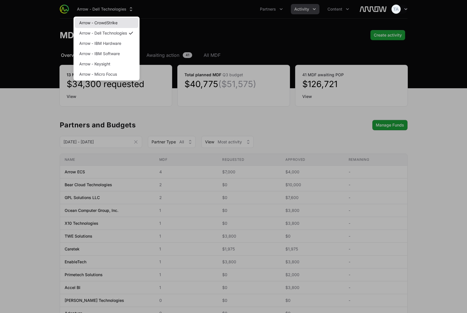
click at [110, 19] on link "Arrow - CrowdStrike" at bounding box center [107, 23] width 64 height 10
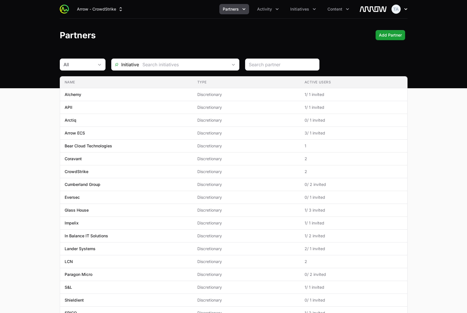
click at [400, 9] on button "Open user menu" at bounding box center [399, 9] width 16 height 9
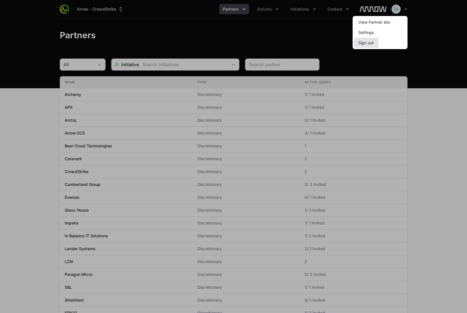
click at [363, 46] on button "Sign out" at bounding box center [365, 43] width 25 height 10
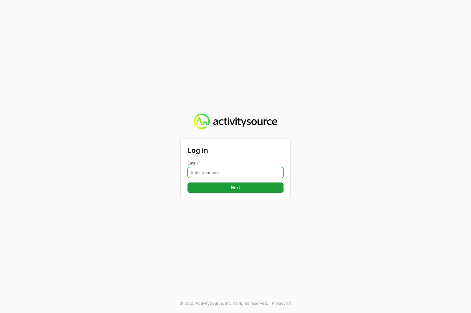
click at [249, 171] on input "Email" at bounding box center [235, 172] width 96 height 11
type input "[PERSON_NAME][EMAIL_ADDRESS][DOMAIN_NAME]"
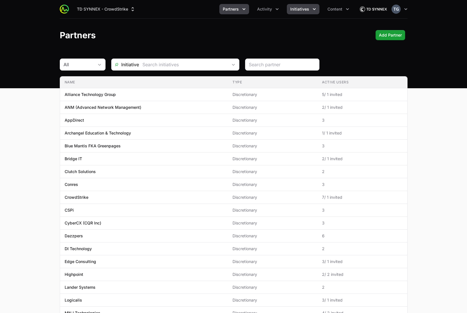
click at [309, 11] on button "Initiatives" at bounding box center [303, 9] width 33 height 10
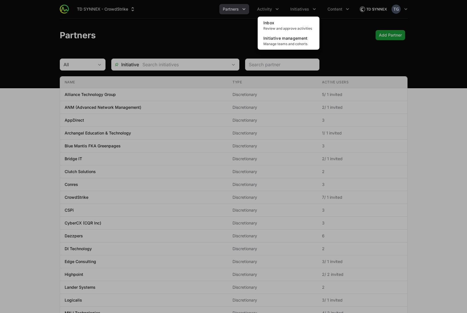
click at [342, 34] on div "Initiatives menu" at bounding box center [233, 156] width 467 height 313
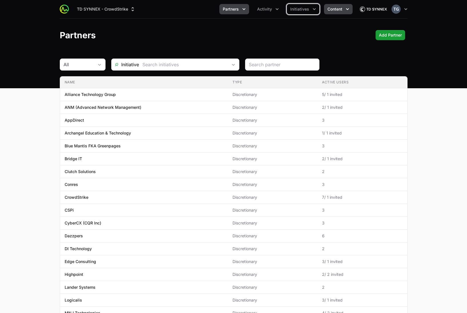
click at [335, 5] on button "Content" at bounding box center [338, 9] width 29 height 10
